Goal: Information Seeking & Learning: Check status

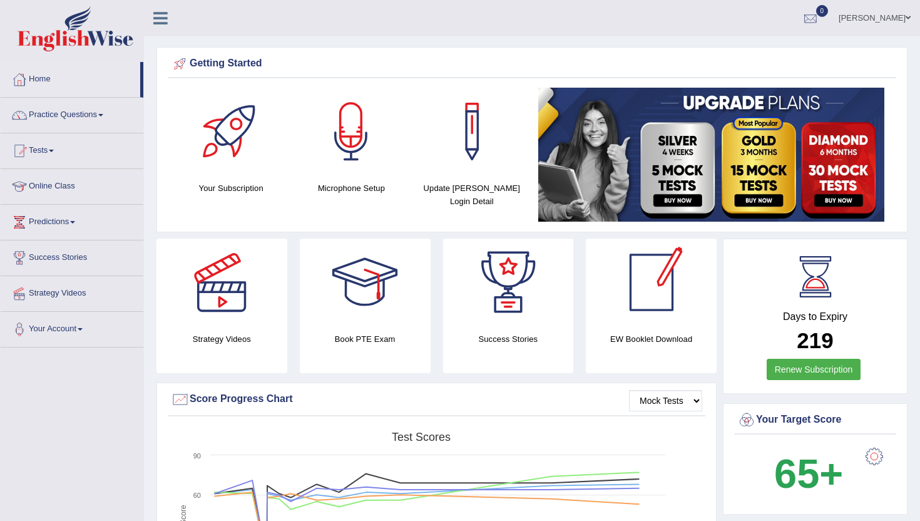
click at [819, 16] on div at bounding box center [810, 18] width 19 height 19
click at [783, 45] on li "See All Alerts" at bounding box center [735, 53] width 179 height 26
click at [41, 78] on link "Home" at bounding box center [71, 77] width 140 height 31
click at [820, 18] on div at bounding box center [810, 18] width 19 height 19
click at [759, 48] on strong "See All Alerts" at bounding box center [732, 53] width 56 height 10
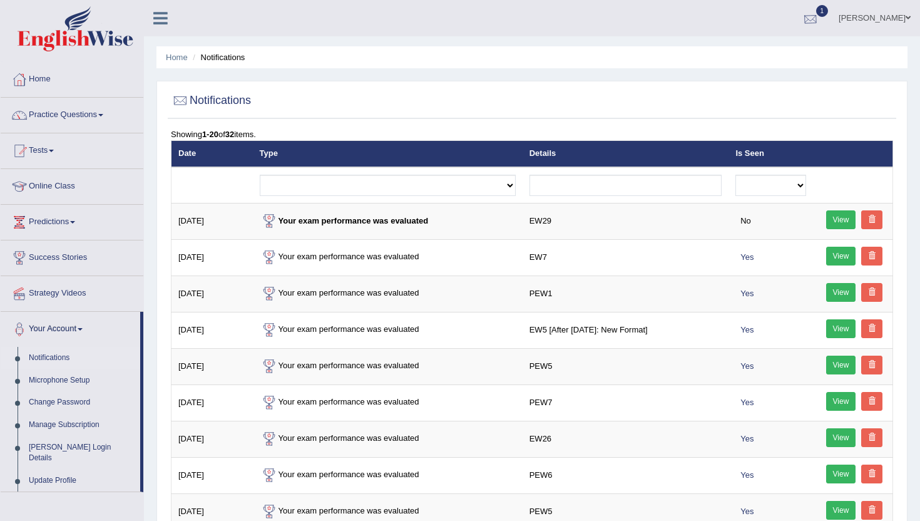
click at [820, 14] on div at bounding box center [810, 18] width 19 height 19
click at [753, 59] on span "Exam evaluated" at bounding box center [735, 63] width 167 height 10
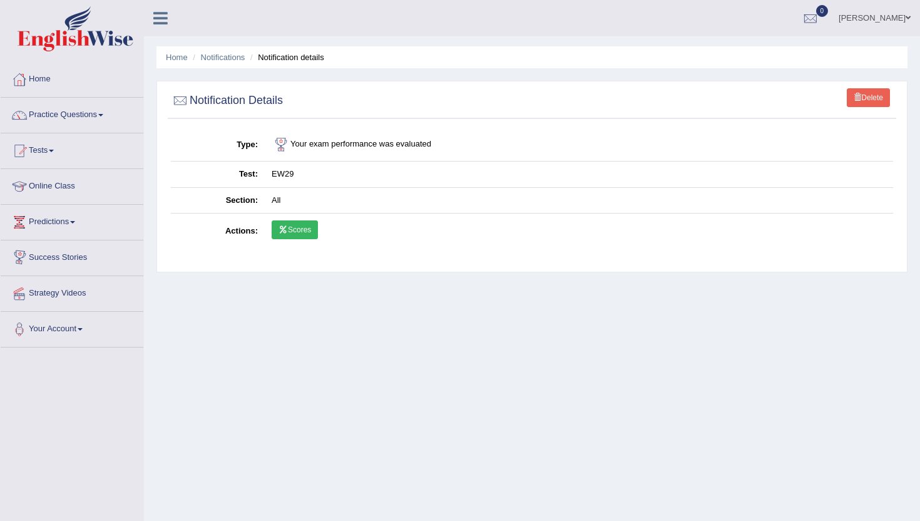
click at [295, 227] on link "Scores" at bounding box center [295, 229] width 46 height 19
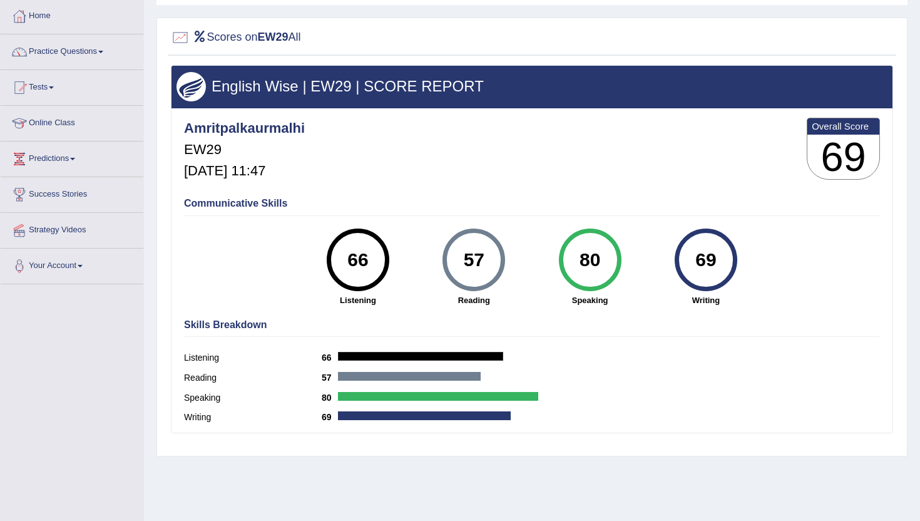
scroll to position [86, 0]
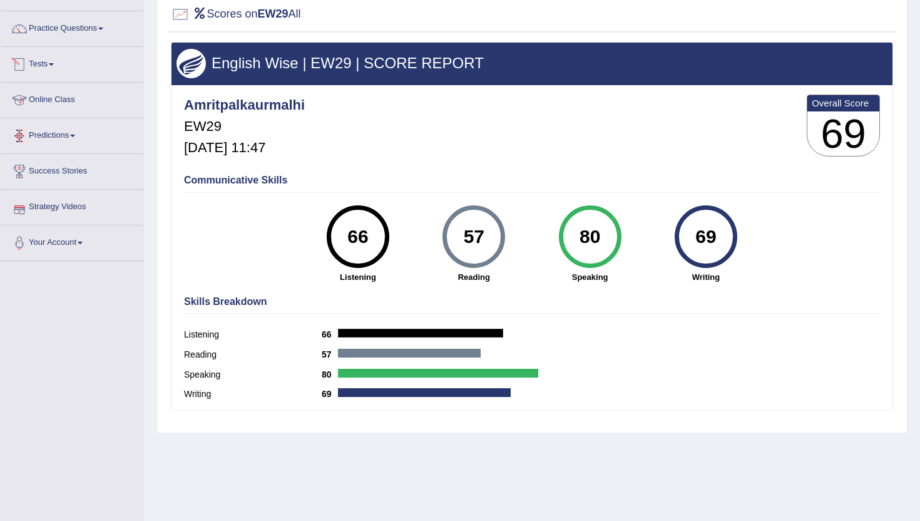
click at [41, 62] on link "Tests" at bounding box center [72, 62] width 143 height 31
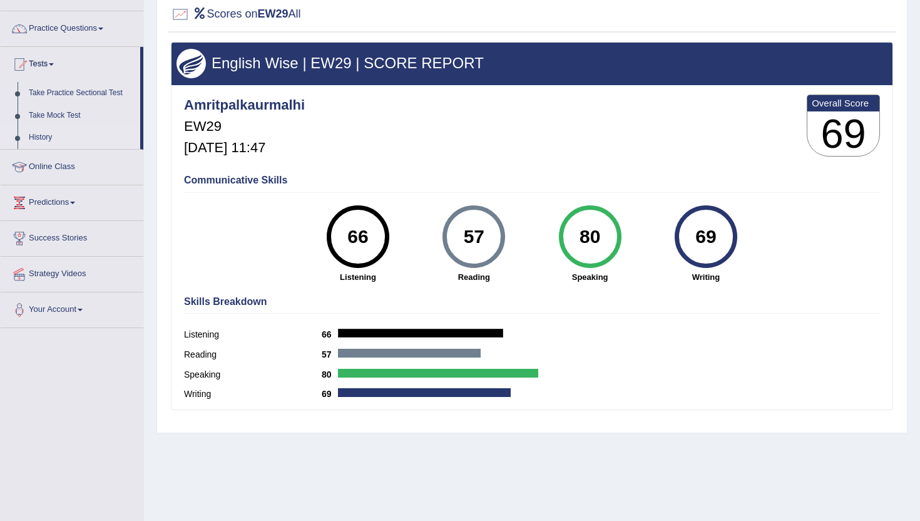
click at [39, 140] on link "History" at bounding box center [81, 137] width 117 height 23
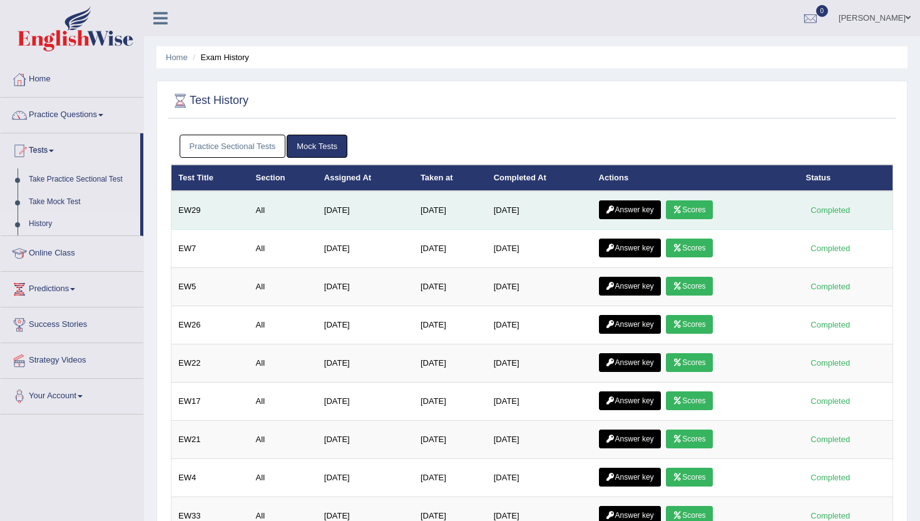
click at [631, 207] on link "Answer key" at bounding box center [630, 209] width 62 height 19
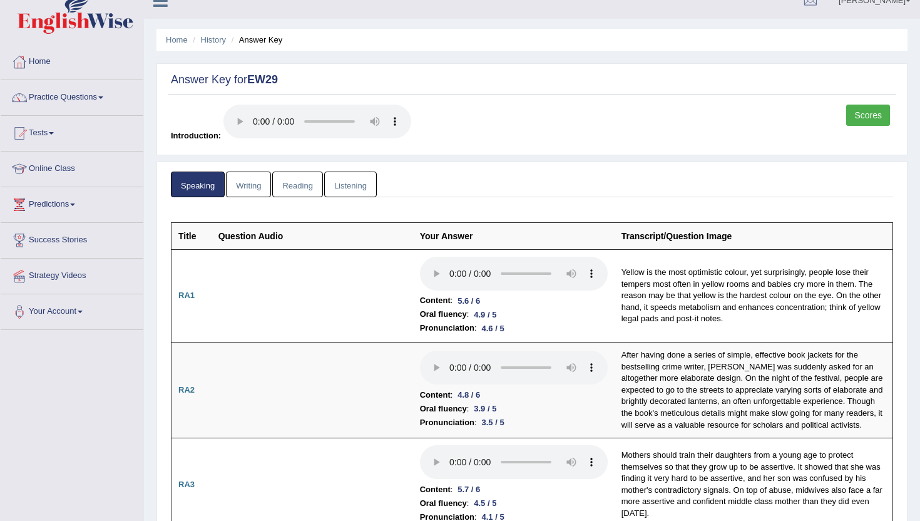
scroll to position [13, 0]
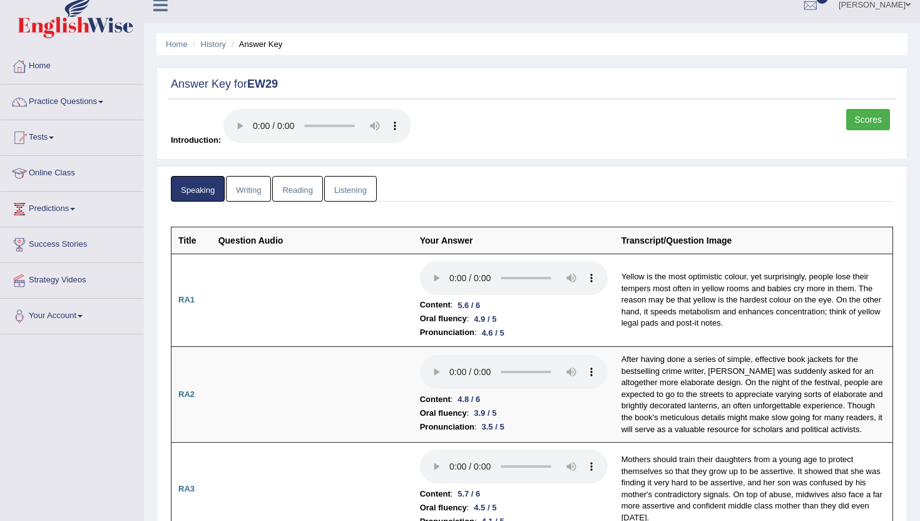
click at [242, 180] on link "Writing" at bounding box center [248, 189] width 45 height 26
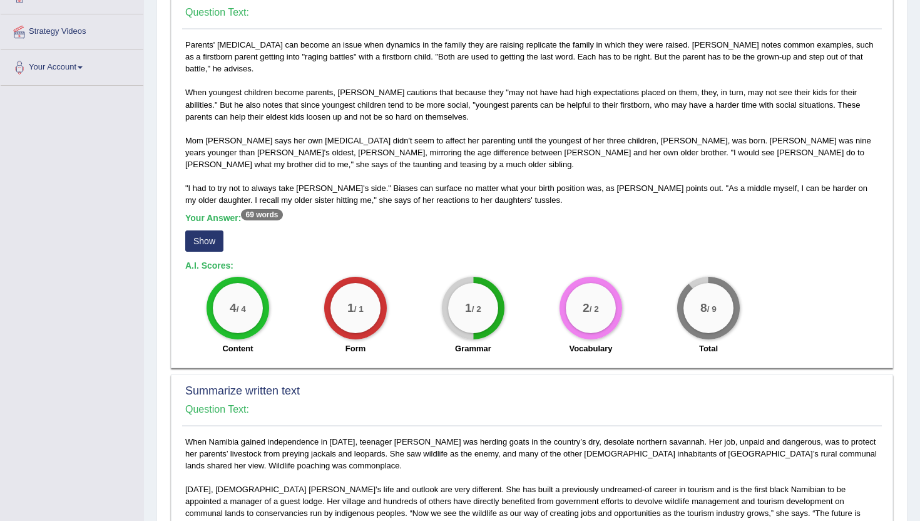
scroll to position [264, 0]
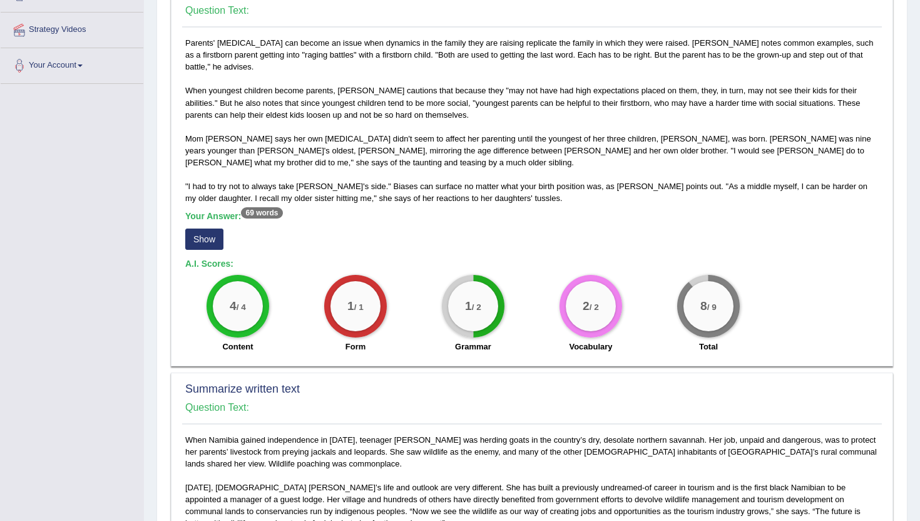
click at [188, 229] on button "Show" at bounding box center [204, 239] width 38 height 21
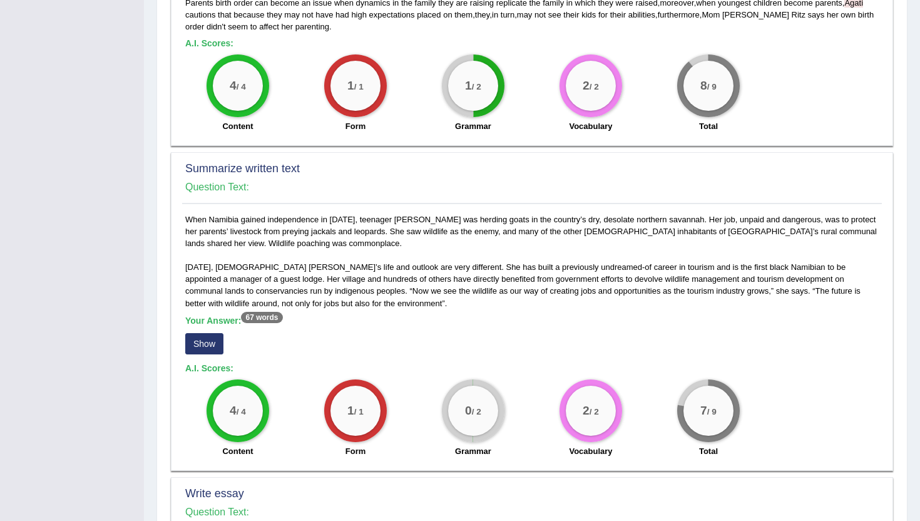
scroll to position [514, 0]
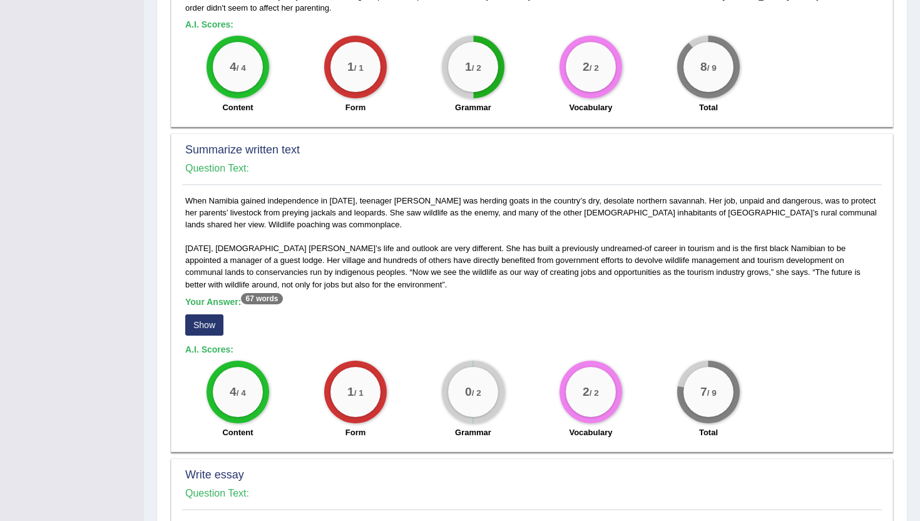
click at [199, 319] on button "Show" at bounding box center [204, 324] width 38 height 21
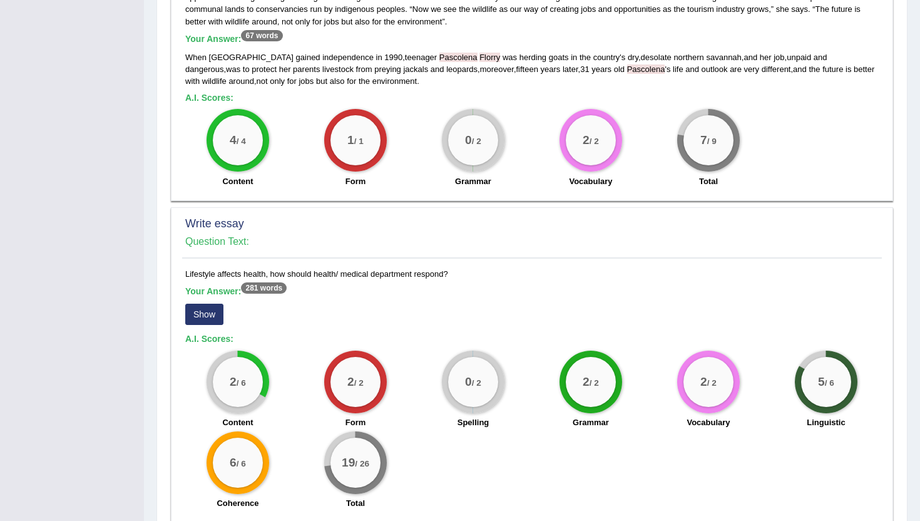
scroll to position [775, 0]
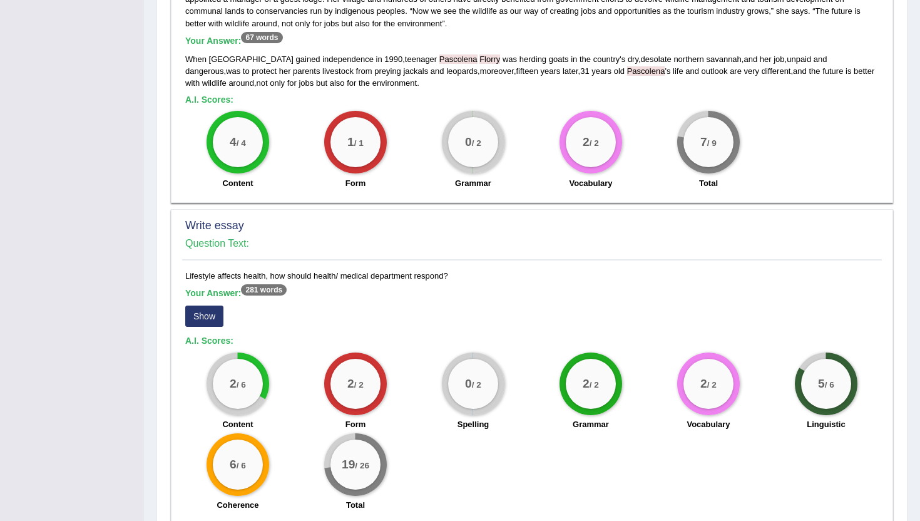
click at [214, 306] on button "Show" at bounding box center [204, 316] width 38 height 21
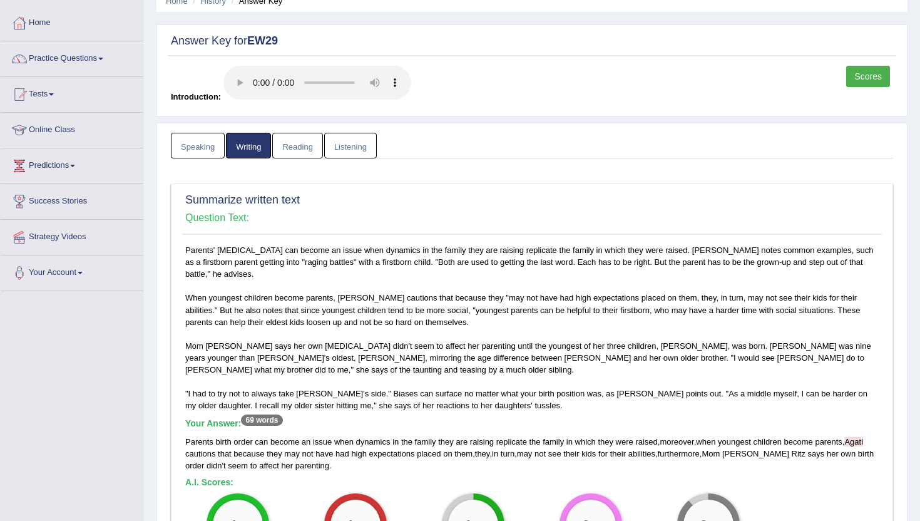
scroll to position [54, 0]
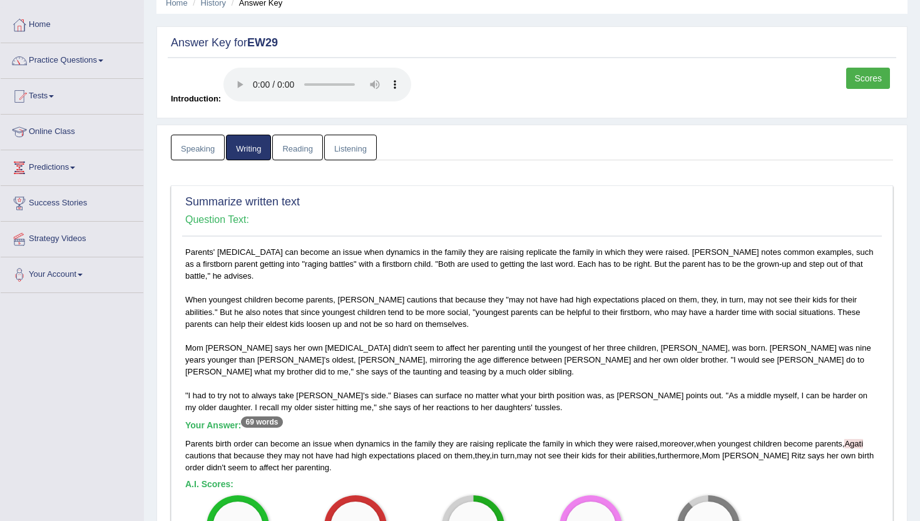
click at [296, 157] on link "Reading" at bounding box center [297, 148] width 50 height 26
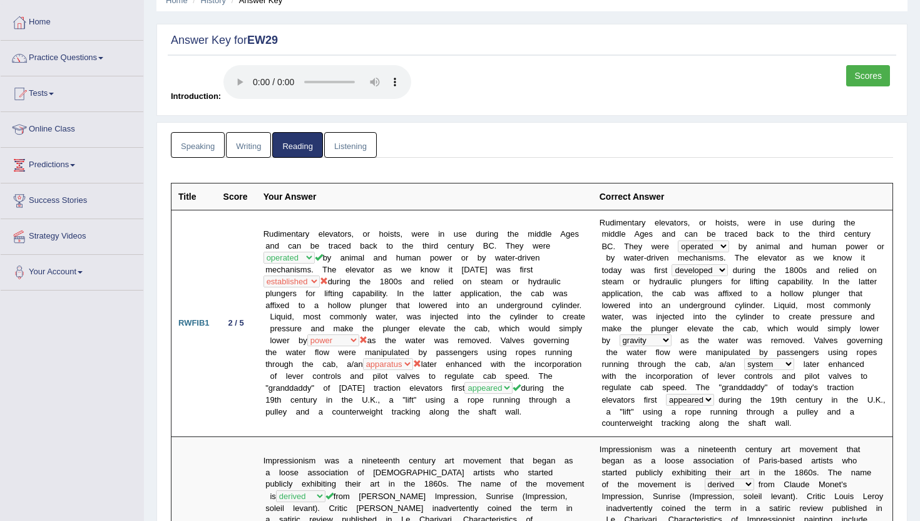
scroll to position [42, 0]
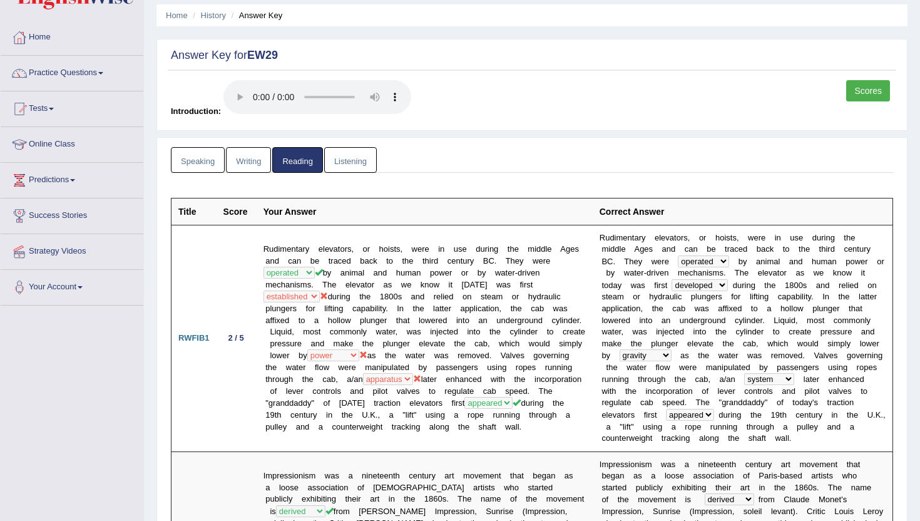
click at [338, 163] on link "Listening" at bounding box center [350, 160] width 53 height 26
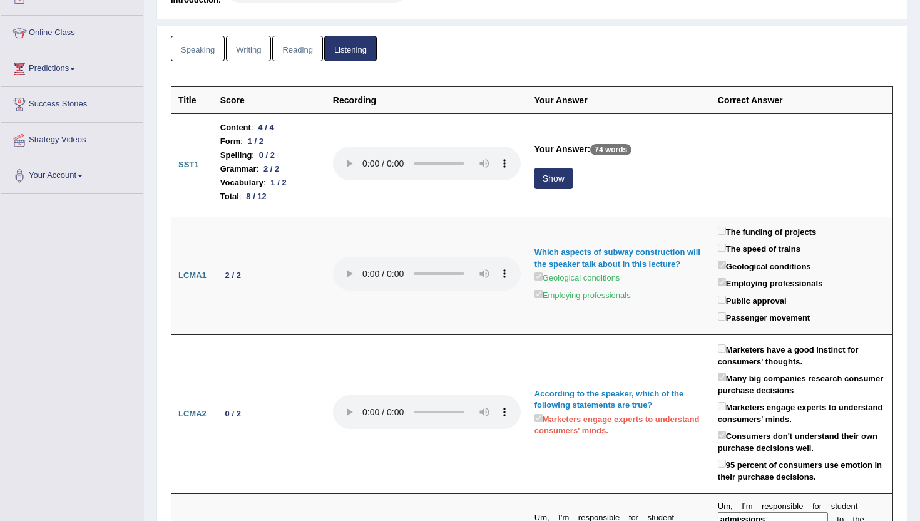
scroll to position [167, 0]
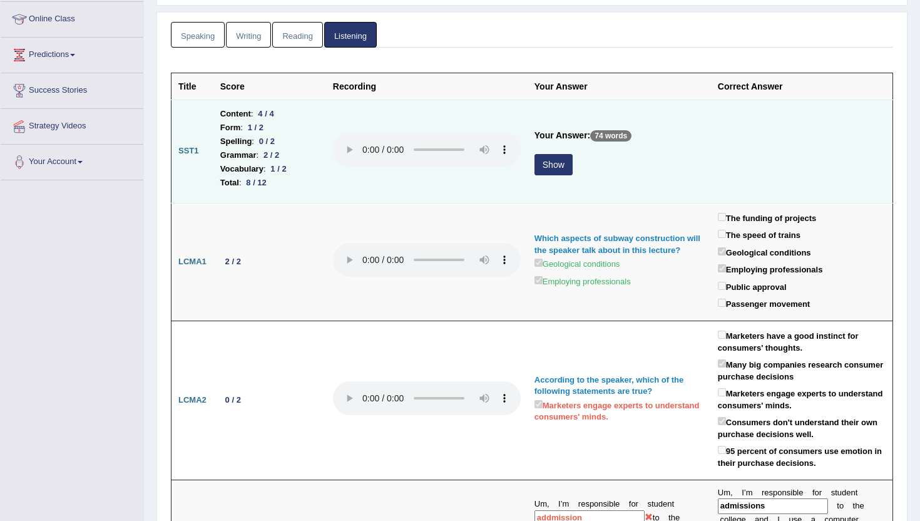
click at [558, 162] on button "Show" at bounding box center [554, 164] width 38 height 21
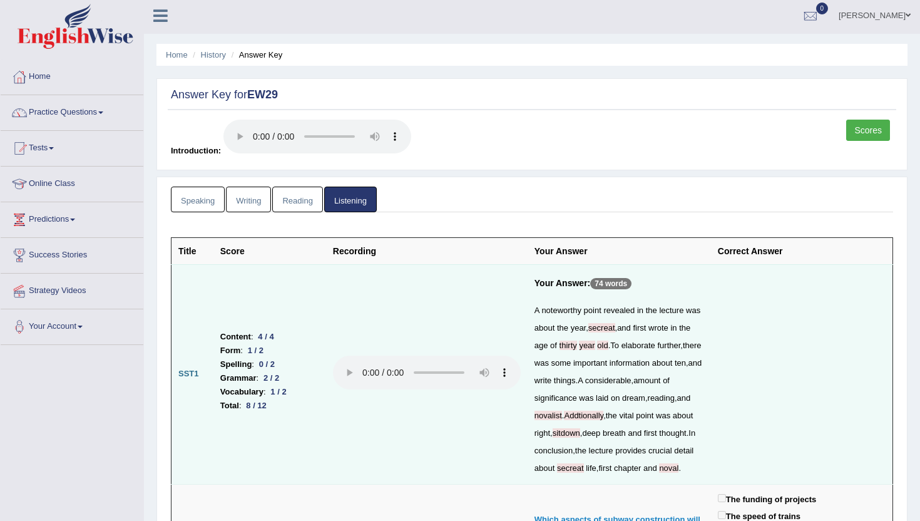
scroll to position [0, 0]
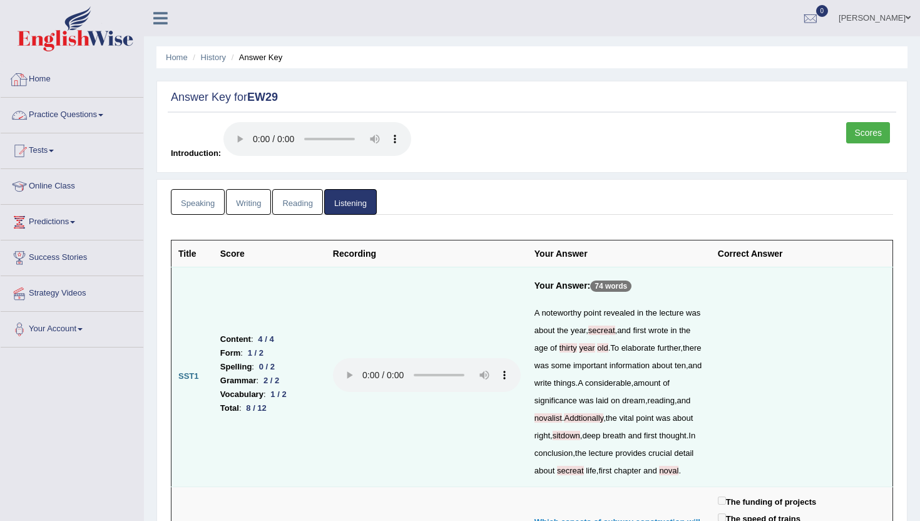
click at [38, 74] on link "Home" at bounding box center [72, 77] width 143 height 31
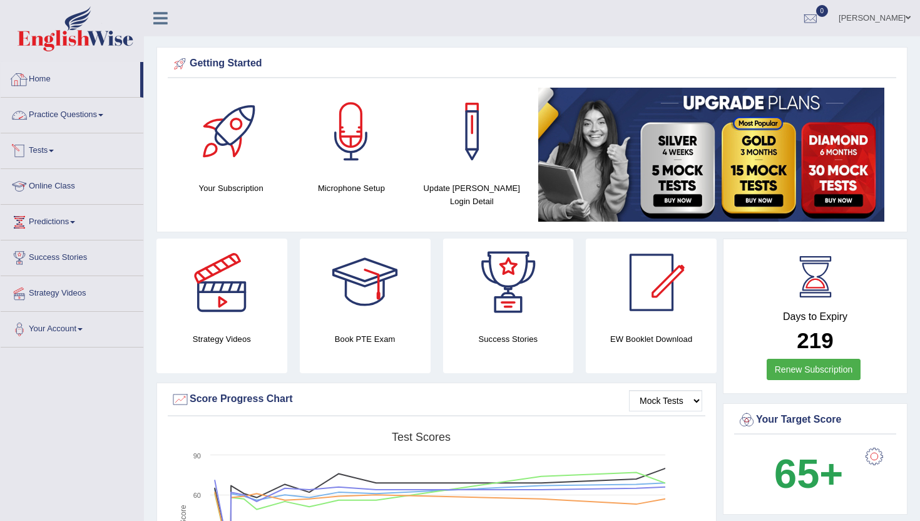
click at [49, 81] on link "Home" at bounding box center [71, 77] width 140 height 31
